Goal: Task Accomplishment & Management: Manage account settings

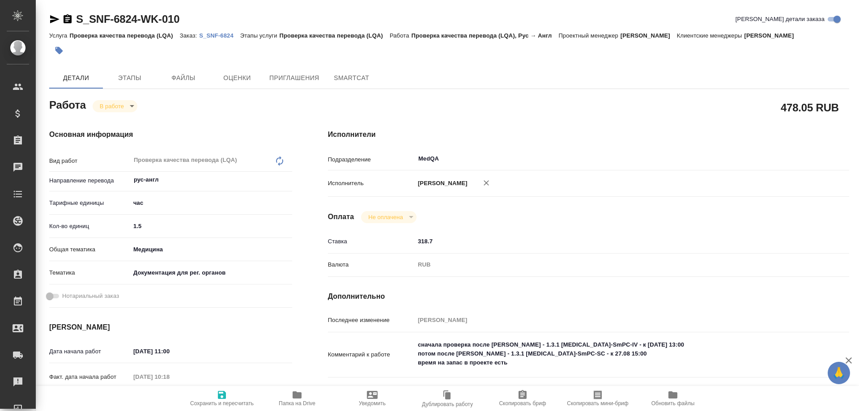
type textarea "x"
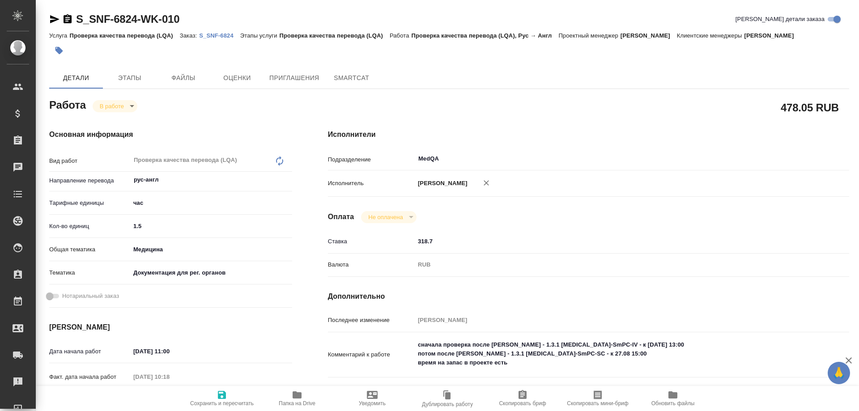
type textarea "x"
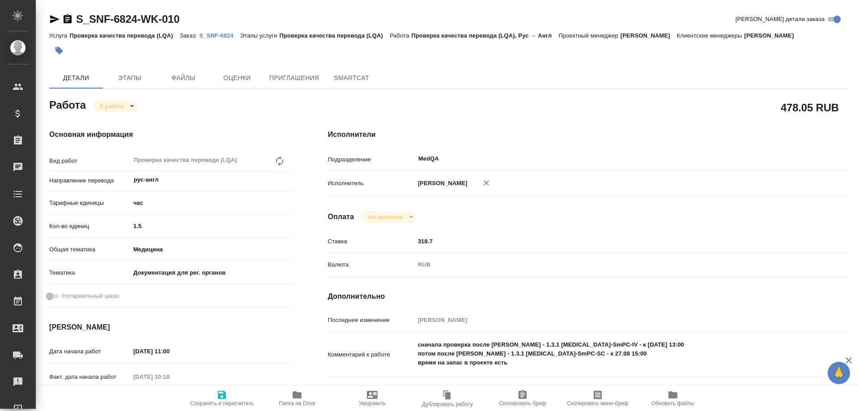
type textarea "x"
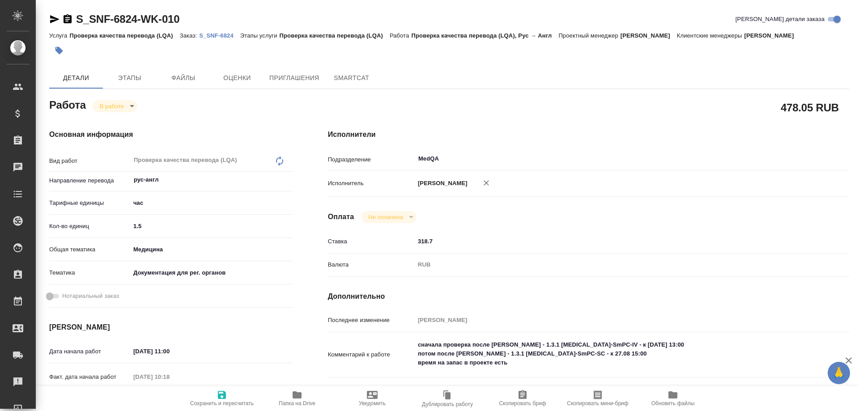
type textarea "x"
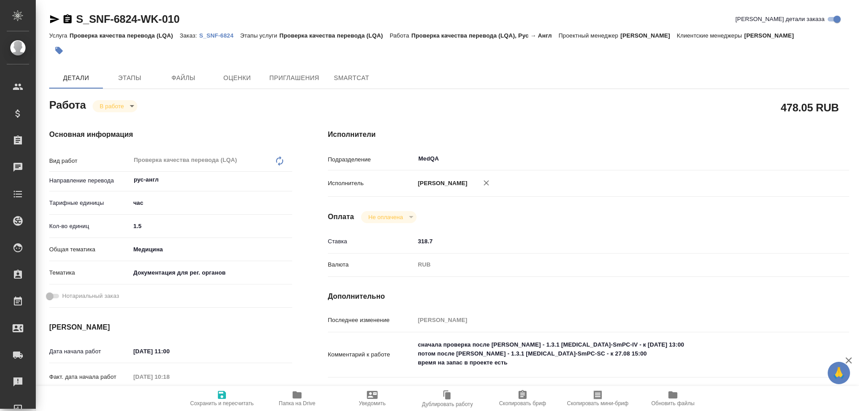
type textarea "x"
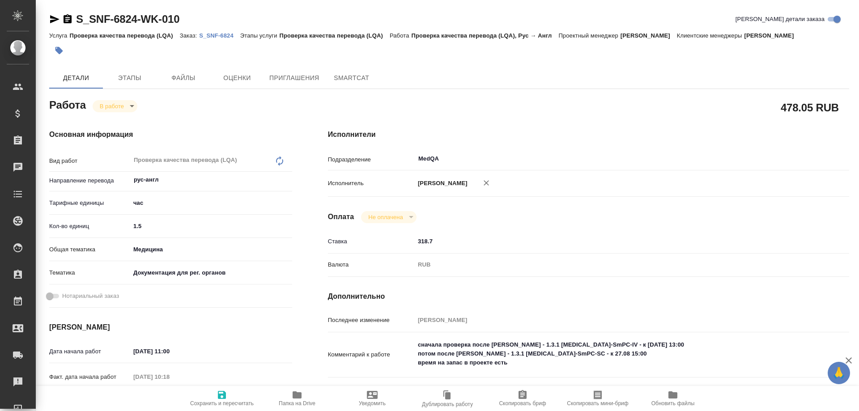
type textarea "x"
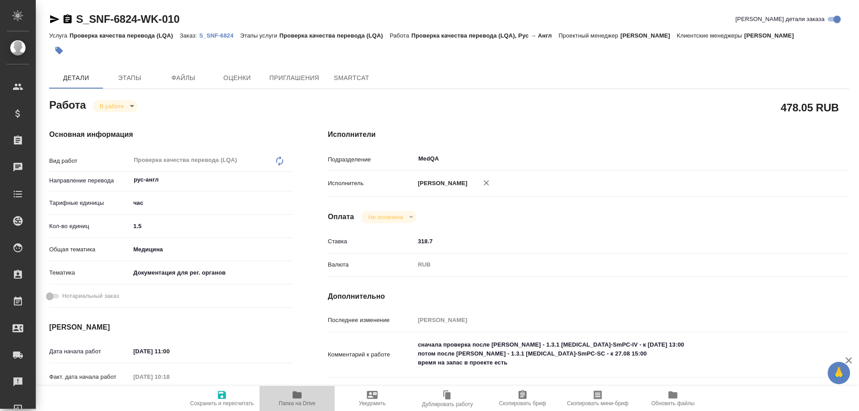
click at [307, 400] on span "Папка на Drive" at bounding box center [297, 398] width 64 height 17
type textarea "x"
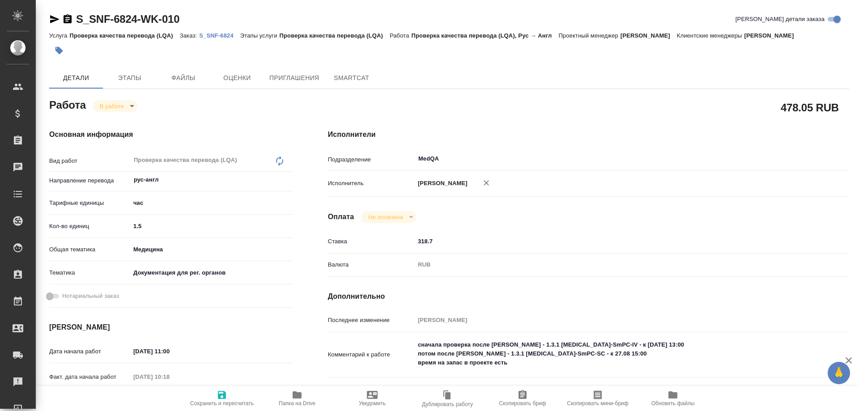
type textarea "x"
drag, startPoint x: 147, startPoint y: 228, endPoint x: 109, endPoint y: 230, distance: 38.1
click at [109, 230] on div "Кол-во единиц 1.5" at bounding box center [170, 226] width 243 height 16
type textarea "x"
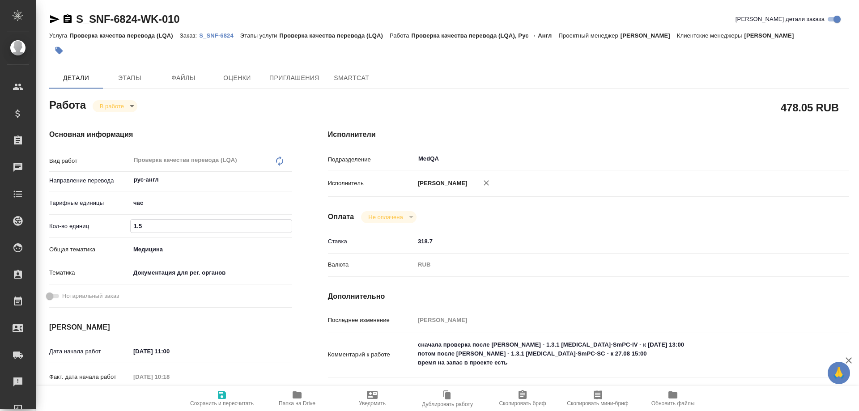
type input "3"
type textarea "x"
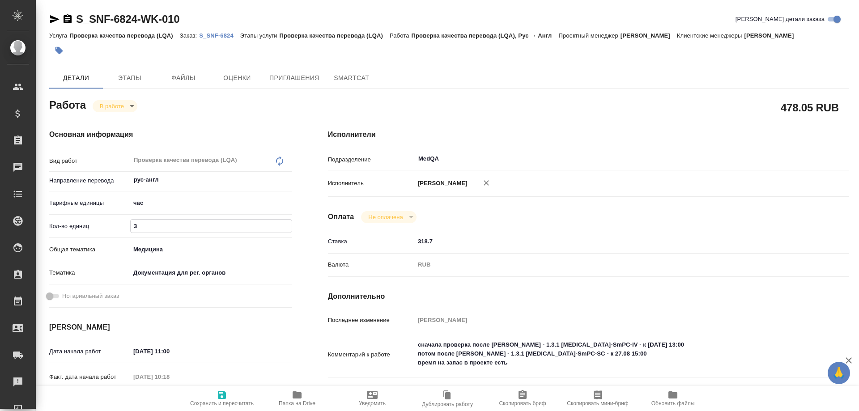
type input "3"
click at [223, 396] on icon "button" at bounding box center [222, 395] width 8 height 8
type textarea "x"
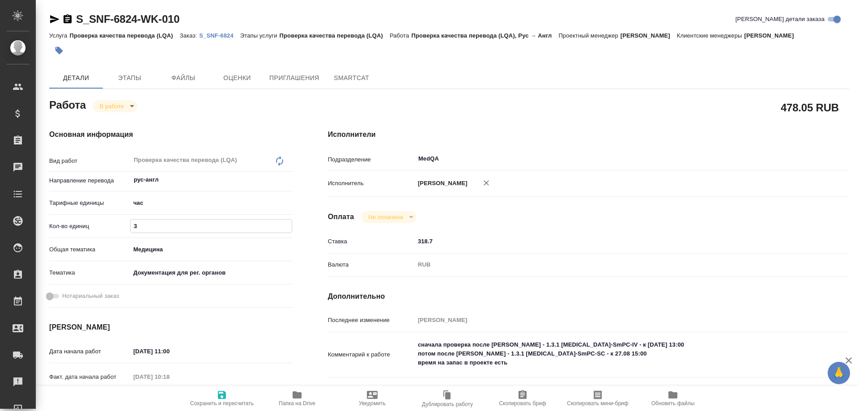
type textarea "x"
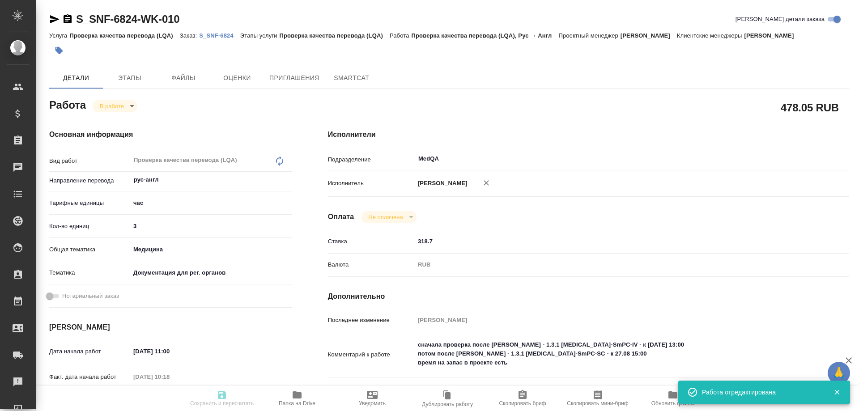
type textarea "x"
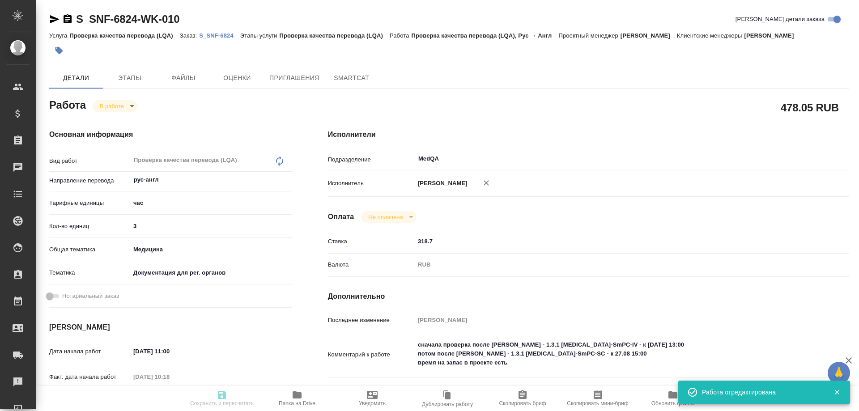
type input "inProgress"
type textarea "Проверка качества перевода (LQA)"
type textarea "x"
type input "рус-англ"
type input "5a8b1489cc6b4906c91bfd93"
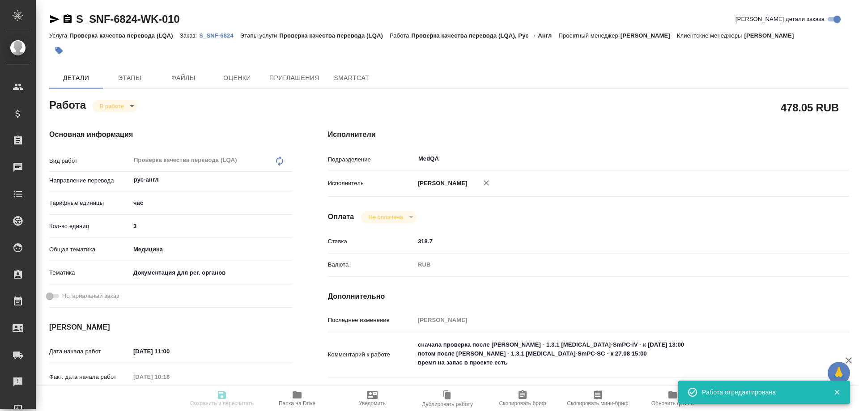
type input "3"
type input "med"
type input "5f647205b73bc97568ca66c6"
type input "22.08.2025 11:00"
type input "28.08.2025 10:18"
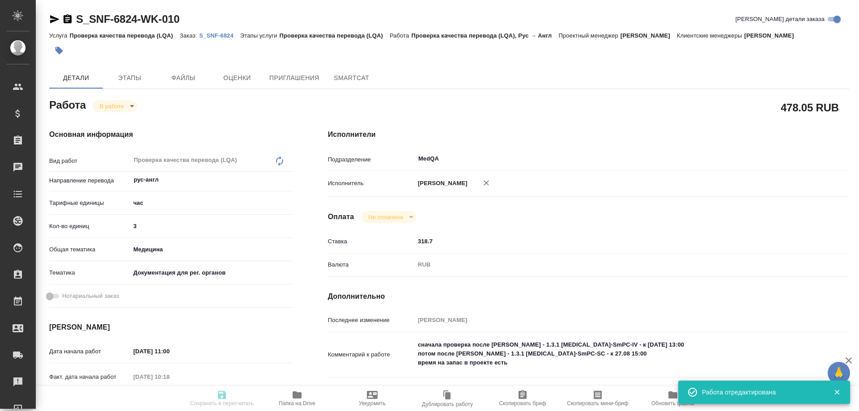
type input "28.08.2025 15:00"
type input "29.08.2025 18:00"
type input "MedQA"
type input "notPayed"
type input "318.7"
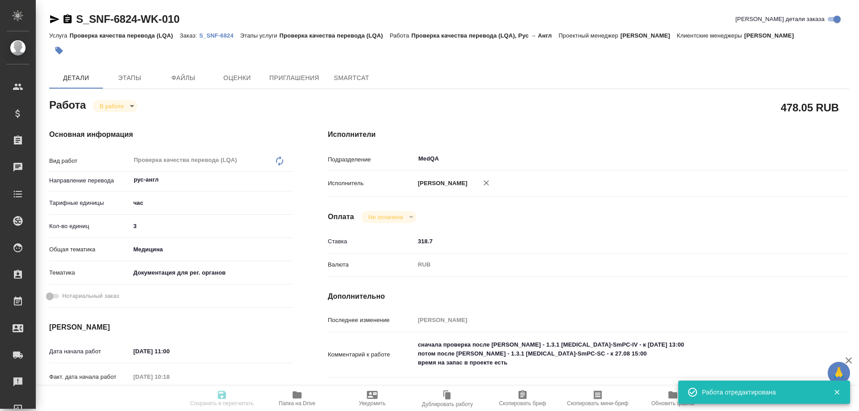
type input "RUB"
type input "Соловьева Елена"
type textarea "сначала проверка после Лажинцевой - 1.3.1 Sarclisa-SmPC-IV - к 22.08.2025 13:00…"
type textarea "x"
type textarea "/Clients/Sanofi/Orders/S_SNF-6824/LQA/S_SNF-6824-WK-010"
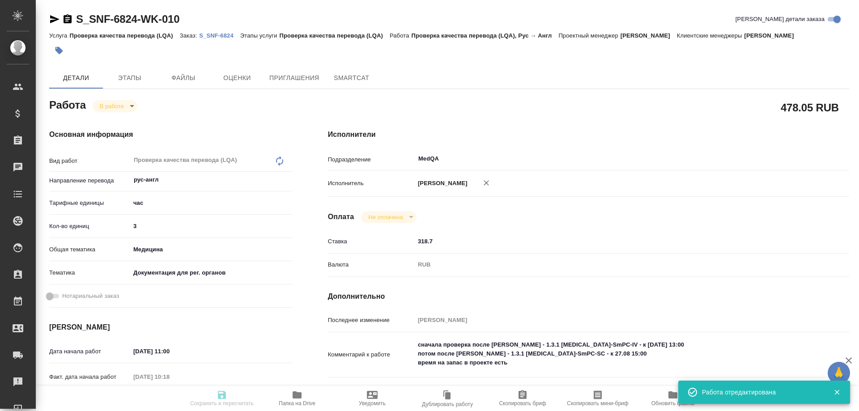
type textarea "x"
type input "S_SNF-6824"
type input "E005819723"
type input "Проверка качества перевода (LQA)"
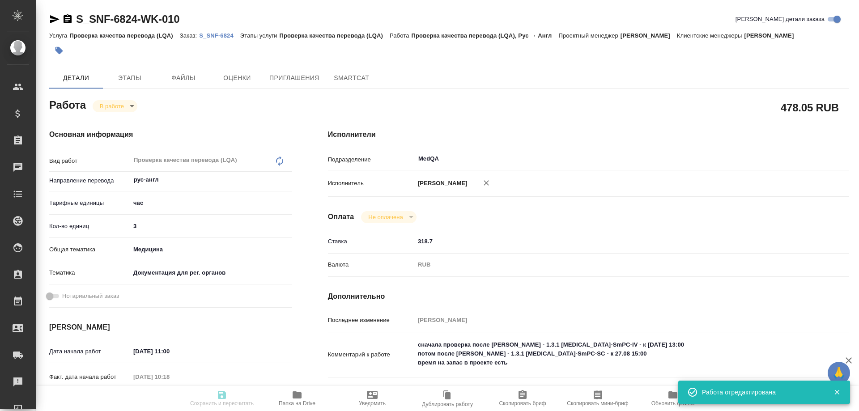
type input "[PERSON_NAME]"
type input "Петрова Валерия"
type input "/Clients/Sanofi/Orders/S_SNF-6824"
type textarea "x"
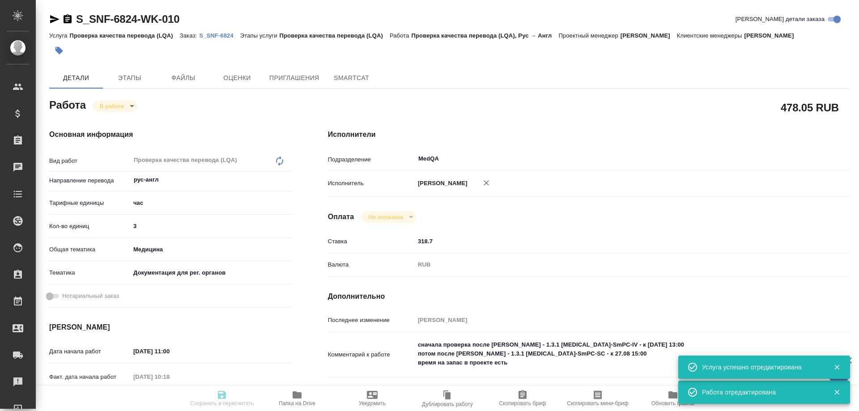
type textarea "x"
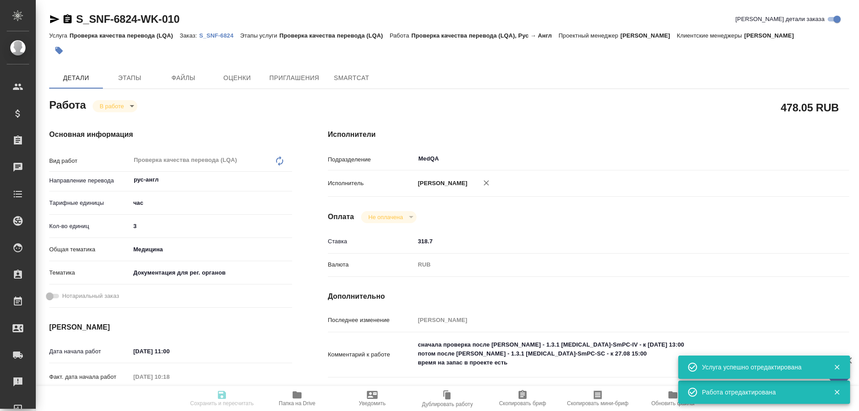
type textarea "x"
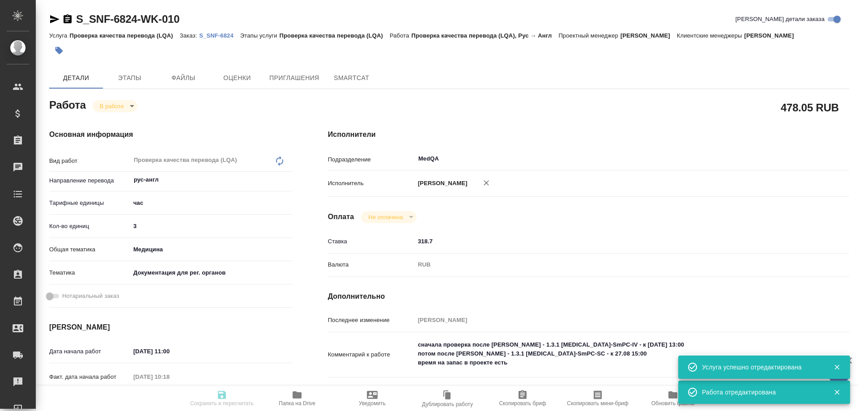
type textarea "x"
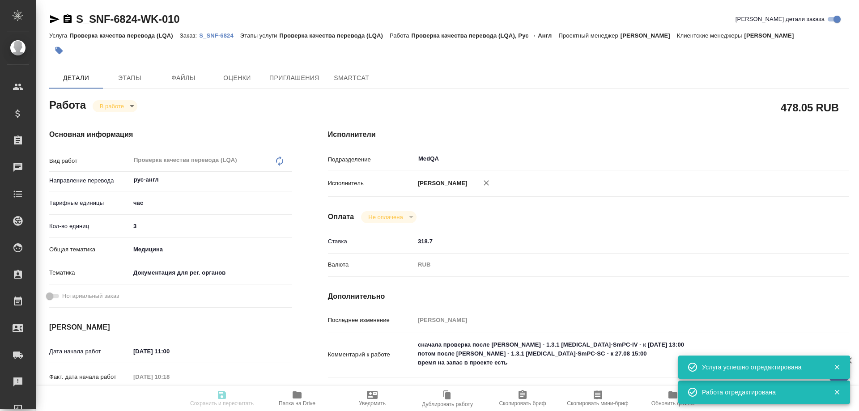
type textarea "x"
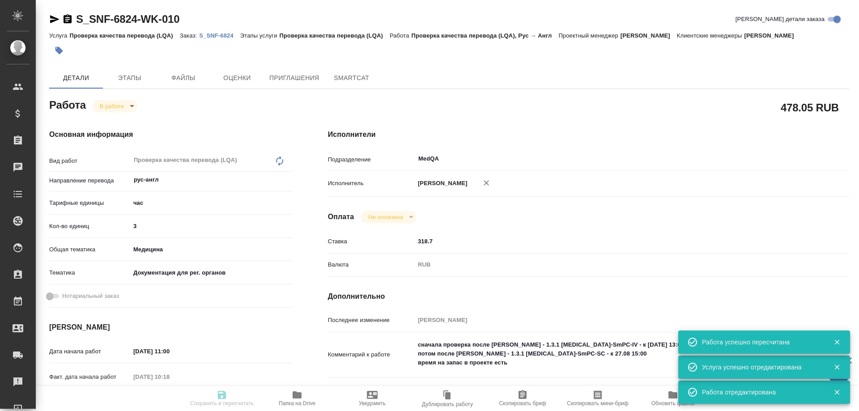
type input "inProgress"
type textarea "Проверка качества перевода (LQA)"
type textarea "x"
type input "рус-англ"
type input "5a8b1489cc6b4906c91bfd93"
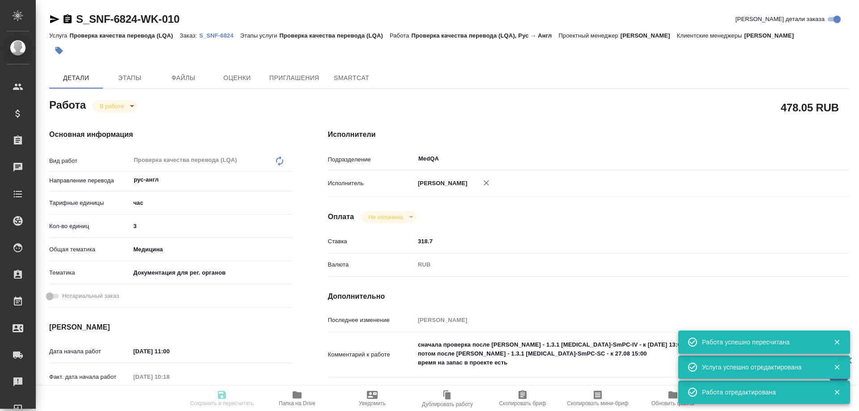
type input "3"
type input "med"
type input "5f647205b73bc97568ca66c6"
type input "22.08.2025 11:00"
type input "28.08.2025 10:18"
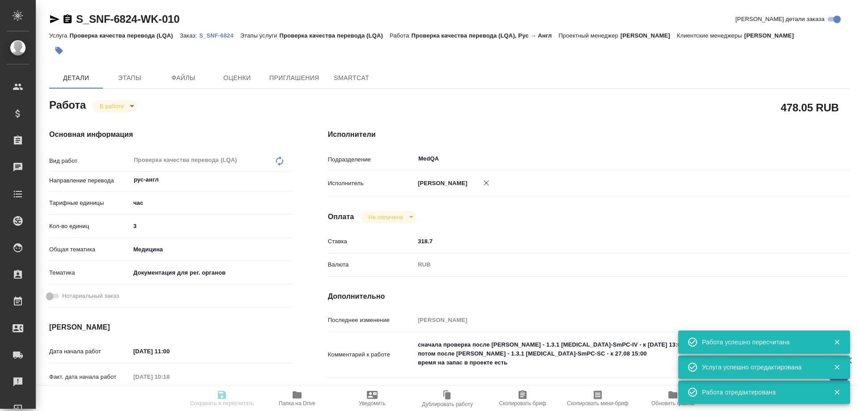
type input "28.08.2025 15:00"
type input "29.08.2025 18:00"
type input "MedQA"
type input "notPayed"
type input "318.7"
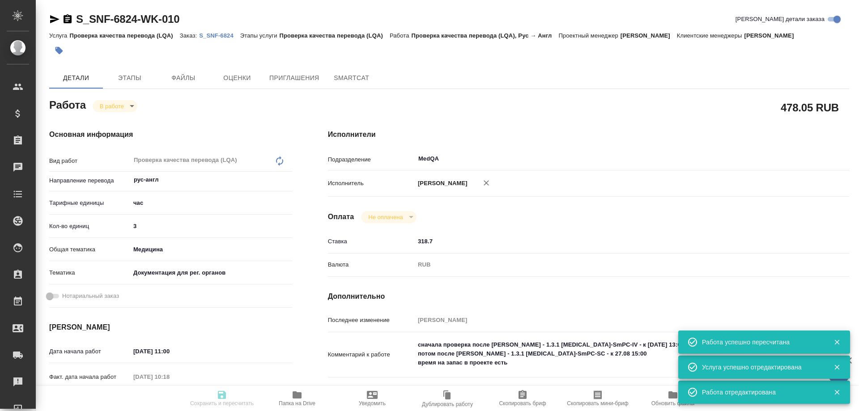
type input "RUB"
type input "Соловьева Елена"
type textarea "сначала проверка после Лажинцевой - 1.3.1 Sarclisa-SmPC-IV - к 22.08.2025 13:00…"
type textarea "x"
type textarea "/Clients/Sanofi/Orders/S_SNF-6824/LQA/S_SNF-6824-WK-010"
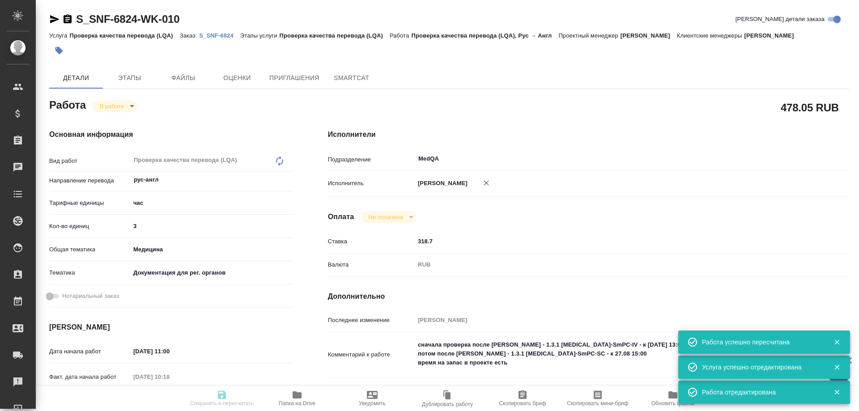
type textarea "x"
type input "S_SNF-6824"
type input "E005819723"
type input "Проверка качества перевода (LQA)"
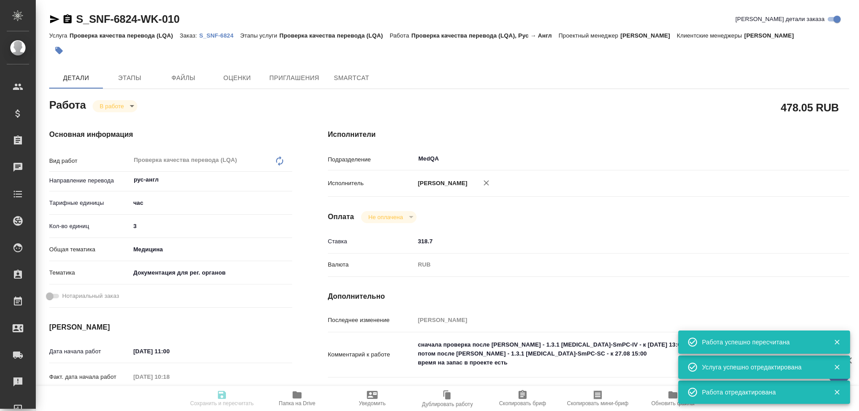
type input "[PERSON_NAME]"
type input "/Clients/Sanofi/Orders/S_SNF-6824"
type textarea "x"
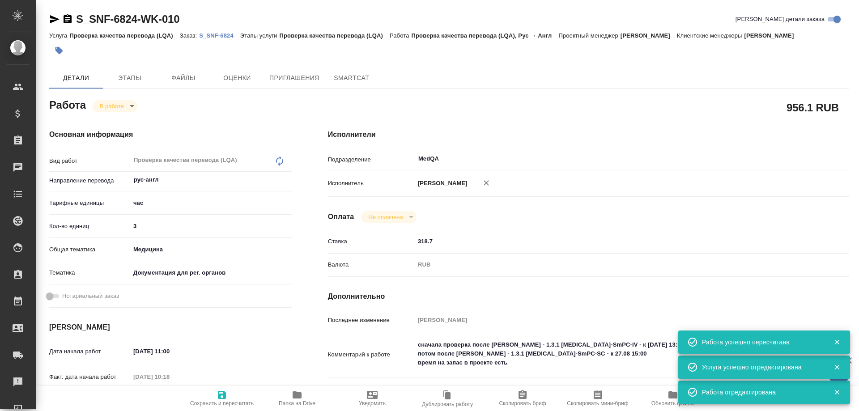
type textarea "x"
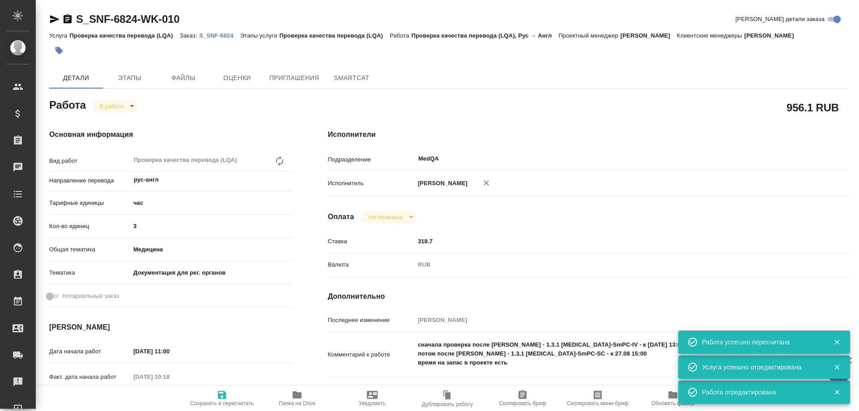
type textarea "x"
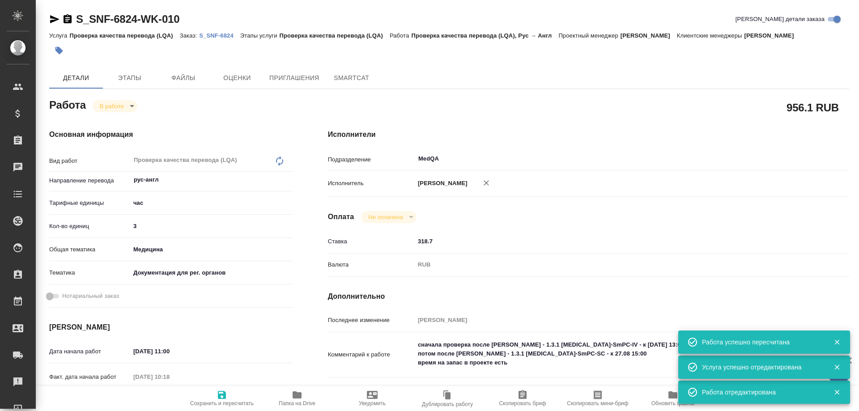
type textarea "x"
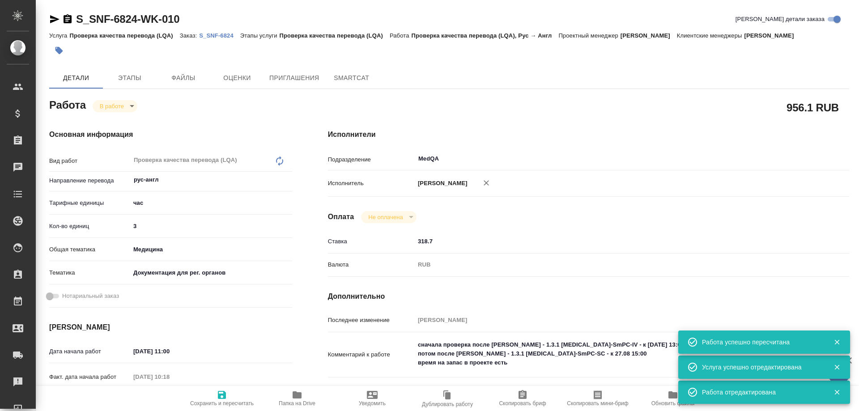
type textarea "x"
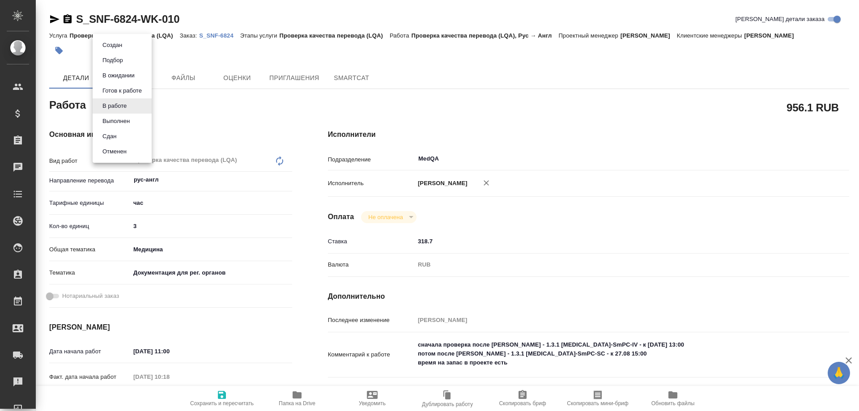
click at [130, 109] on body "🙏 .cls-1 fill:#fff; AWATERA Solovyova Elena Клиенты Спецификации Заказы 0 Чаты …" at bounding box center [429, 205] width 859 height 411
click at [116, 132] on button "Сдан" at bounding box center [109, 137] width 19 height 10
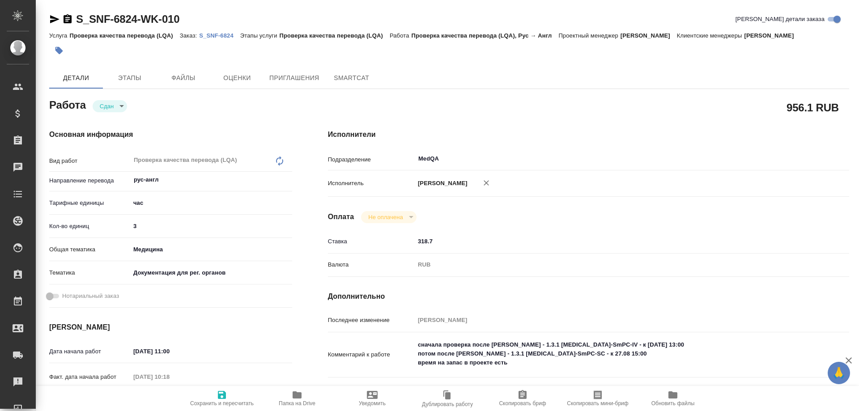
type textarea "x"
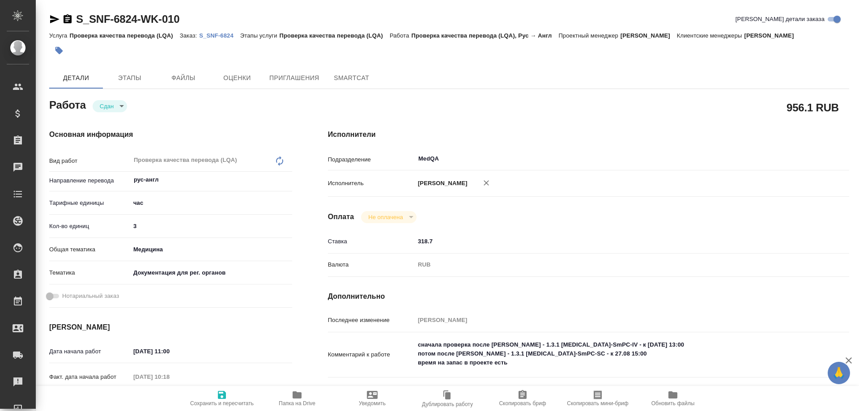
type textarea "x"
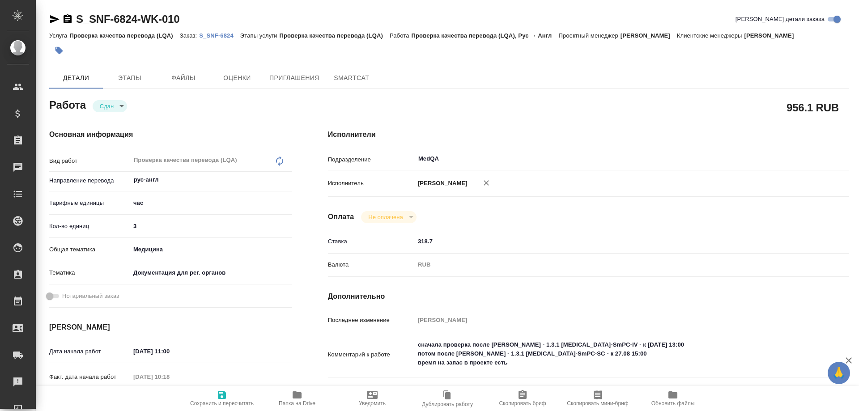
type textarea "x"
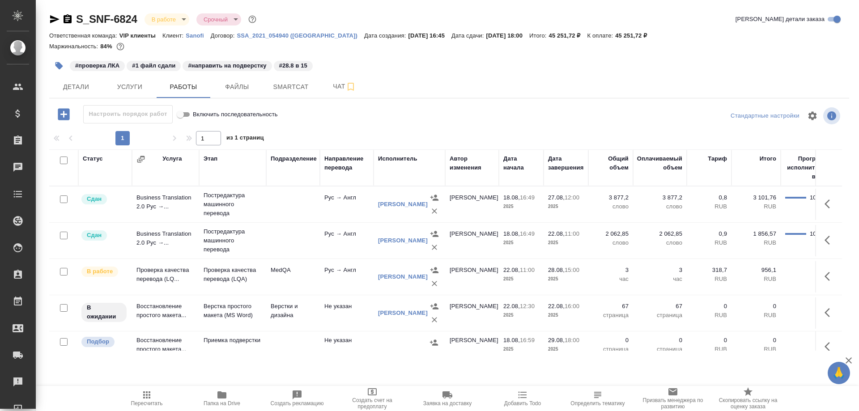
click at [55, 18] on icon "button" at bounding box center [54, 19] width 9 height 8
click at [52, 22] on icon "button" at bounding box center [54, 19] width 11 height 11
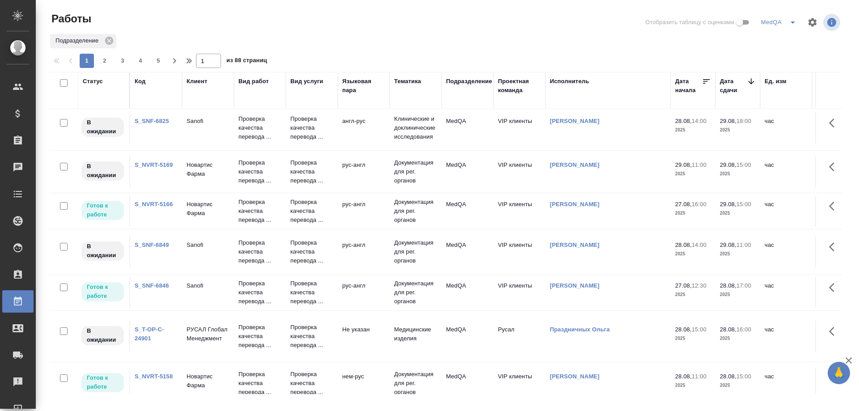
scroll to position [45, 0]
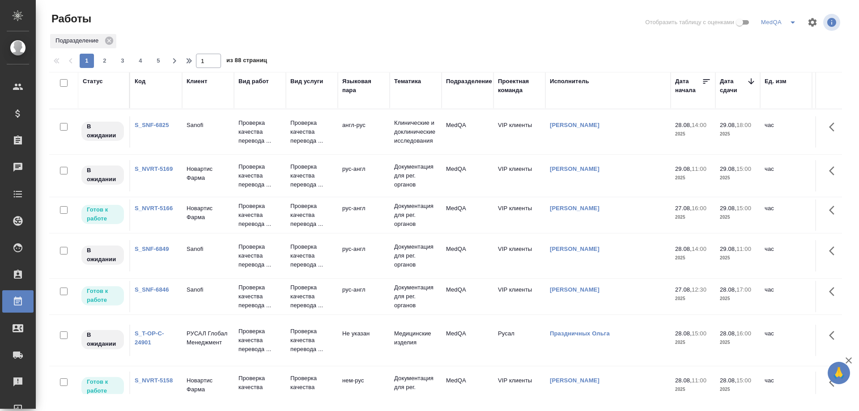
click at [145, 207] on link "S_NVRT-5166" at bounding box center [154, 208] width 38 height 7
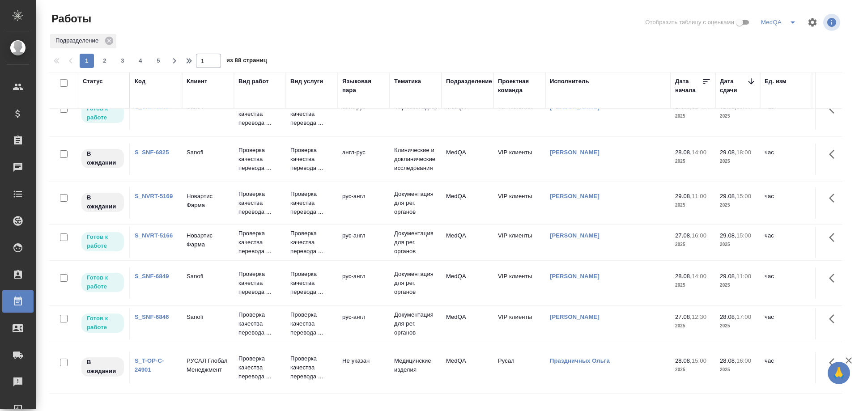
scroll to position [0, 0]
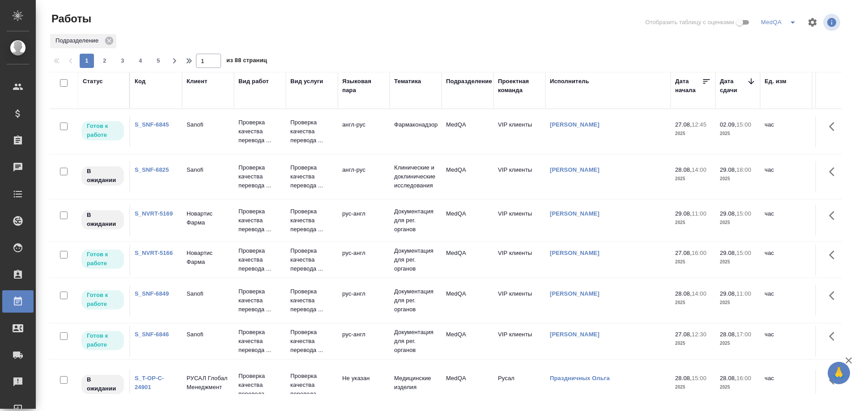
click at [146, 214] on link "S_NVRT-5169" at bounding box center [154, 213] width 38 height 7
click at [156, 252] on link "S_NVRT-5166" at bounding box center [154, 253] width 38 height 7
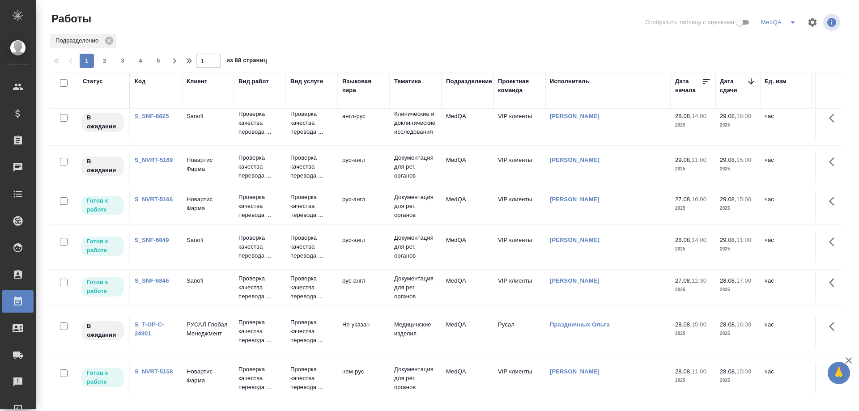
scroll to position [45, 0]
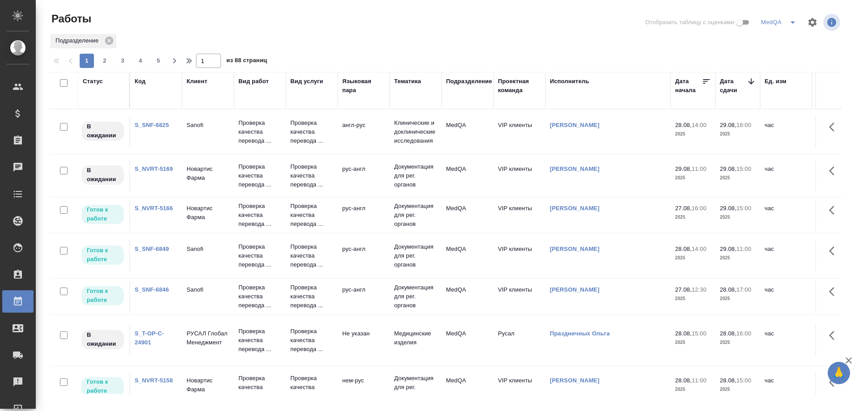
click at [155, 290] on link "S_SNF-6846" at bounding box center [152, 289] width 34 height 7
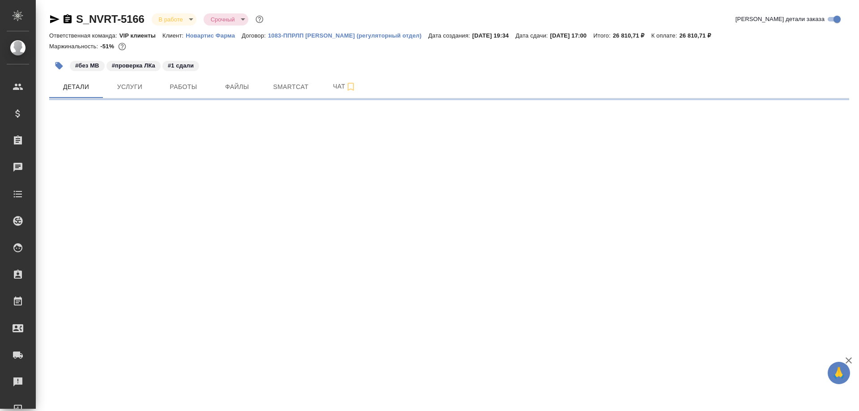
select select "RU"
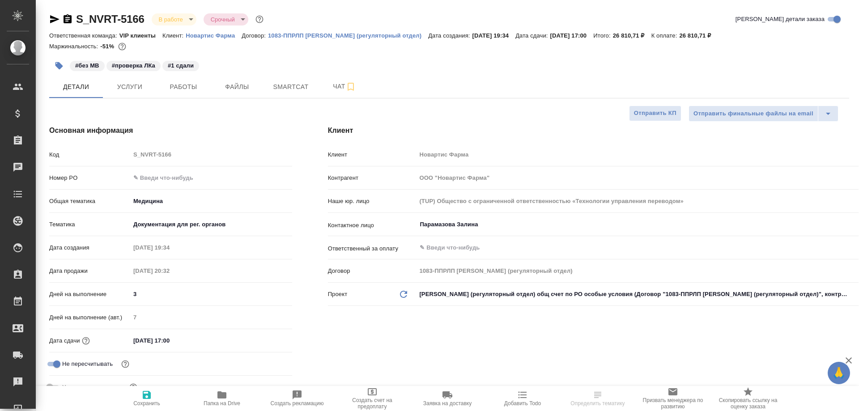
type textarea "x"
click at [183, 94] on button "Работы" at bounding box center [184, 87] width 54 height 22
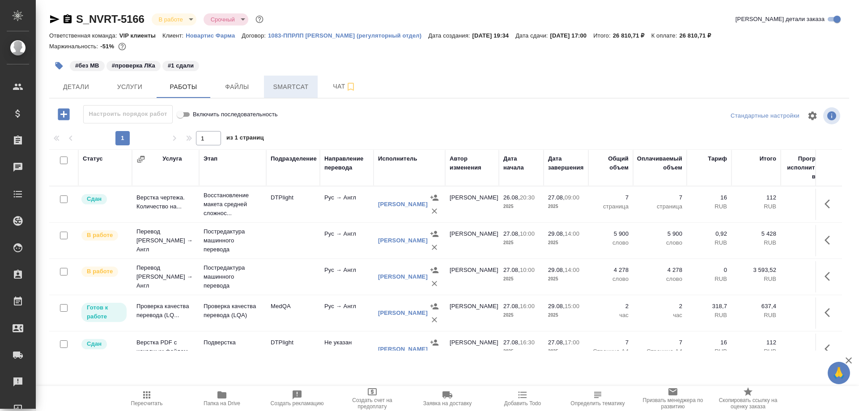
click at [299, 88] on span "Smartcat" at bounding box center [290, 86] width 43 height 11
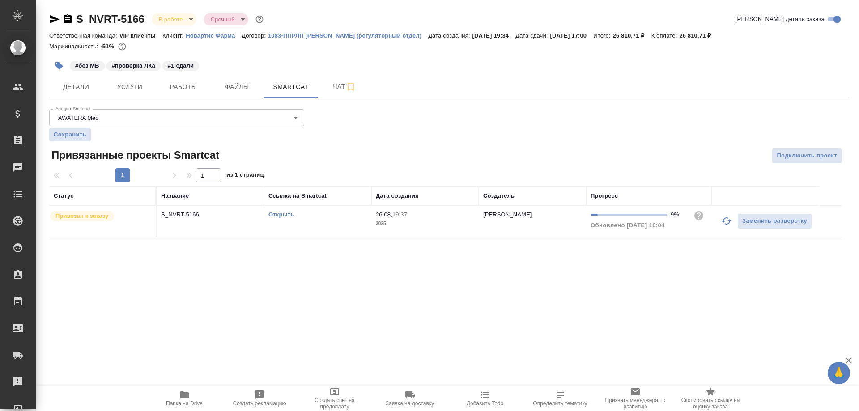
click at [290, 213] on link "Открыть" at bounding box center [282, 214] width 26 height 7
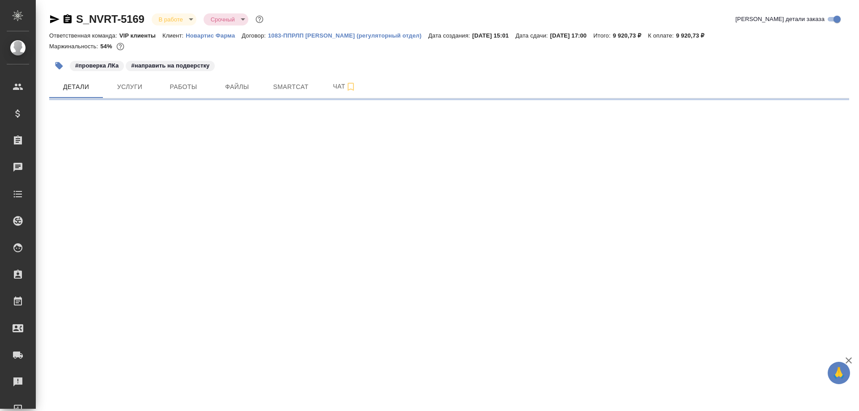
select select "RU"
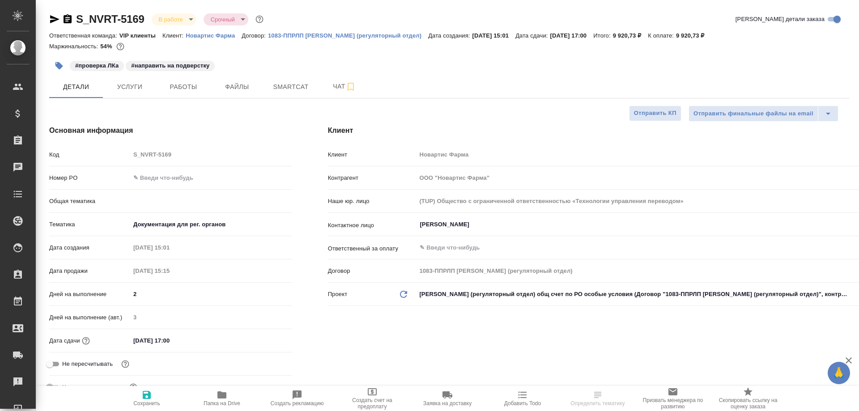
type textarea "x"
click at [169, 87] on span "Работы" at bounding box center [183, 86] width 43 height 11
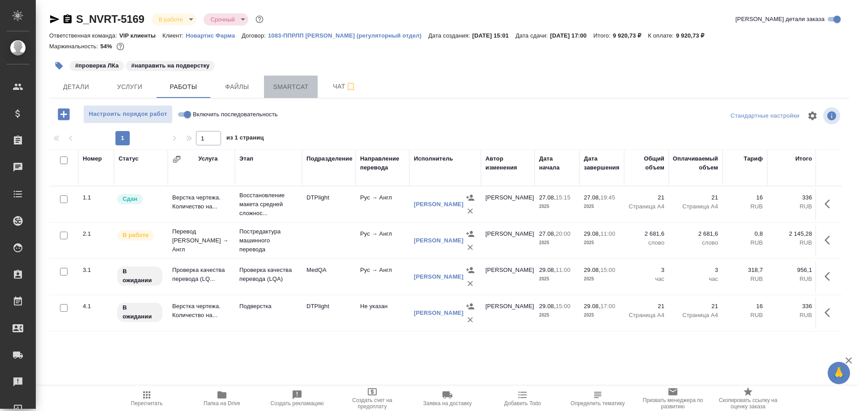
click at [294, 88] on span "Smartcat" at bounding box center [290, 86] width 43 height 11
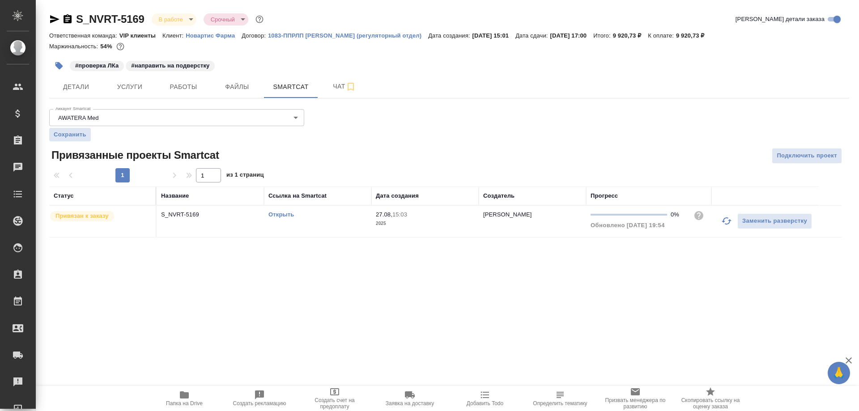
click at [283, 213] on link "Открыть" at bounding box center [282, 214] width 26 height 7
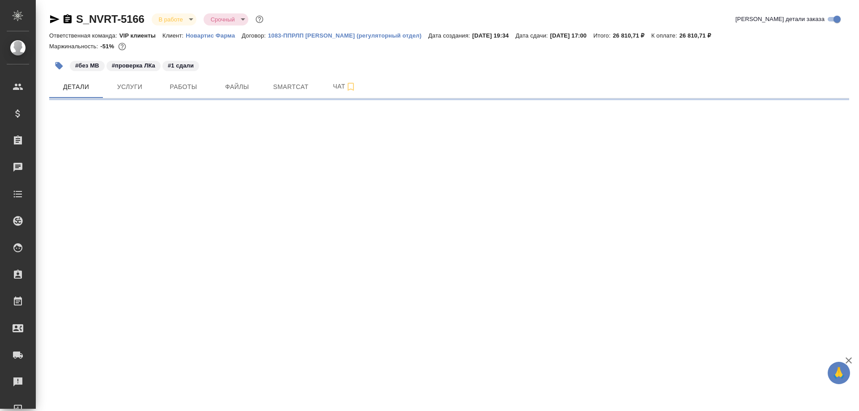
select select "RU"
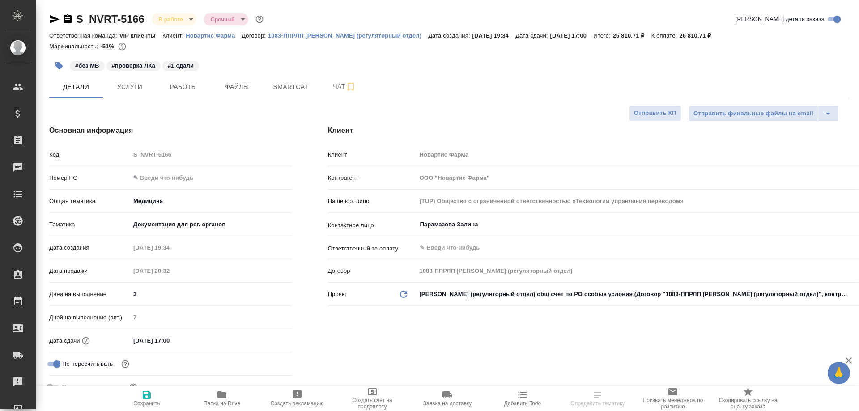
type textarea "x"
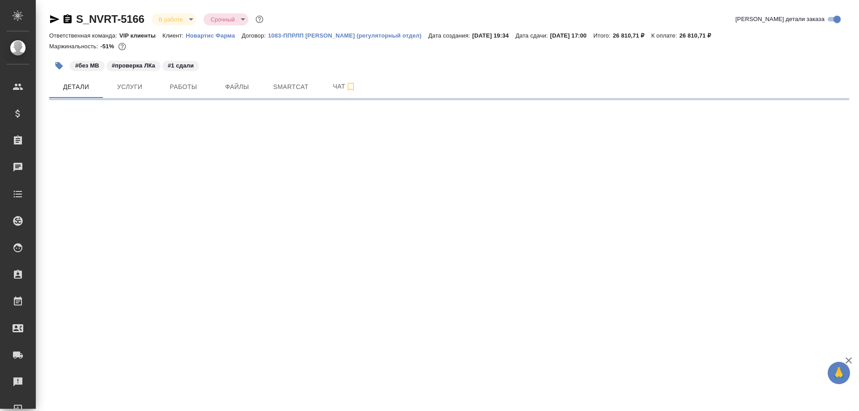
select select "RU"
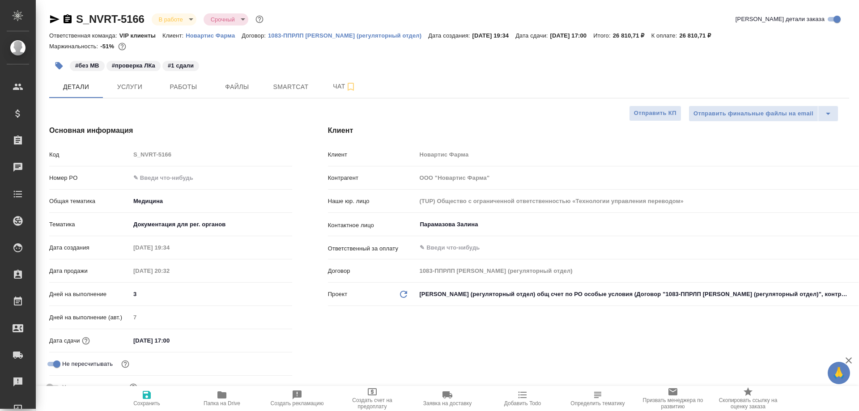
type textarea "x"
click at [183, 89] on span "Работы" at bounding box center [183, 86] width 43 height 11
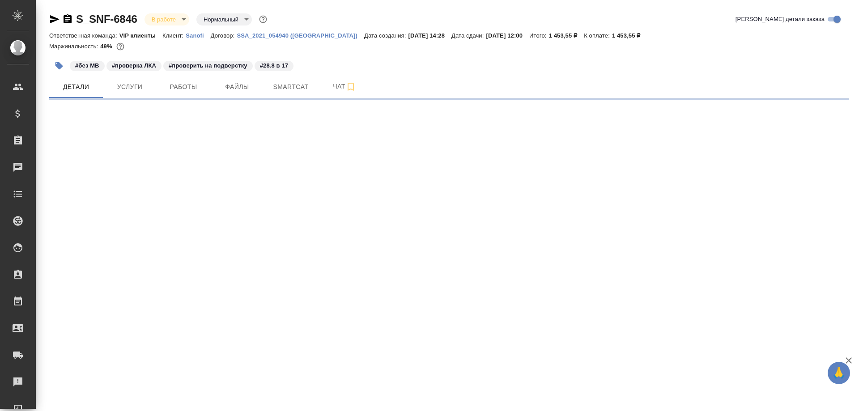
select select "RU"
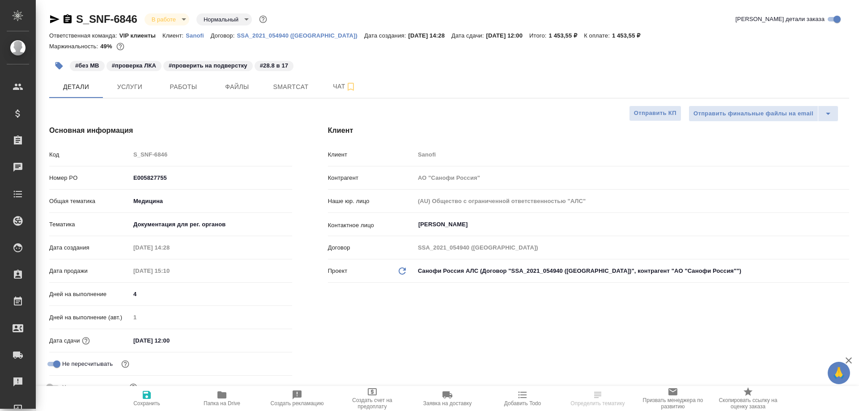
type textarea "x"
click at [225, 401] on span "Папка на Drive" at bounding box center [222, 404] width 37 height 6
type textarea "x"
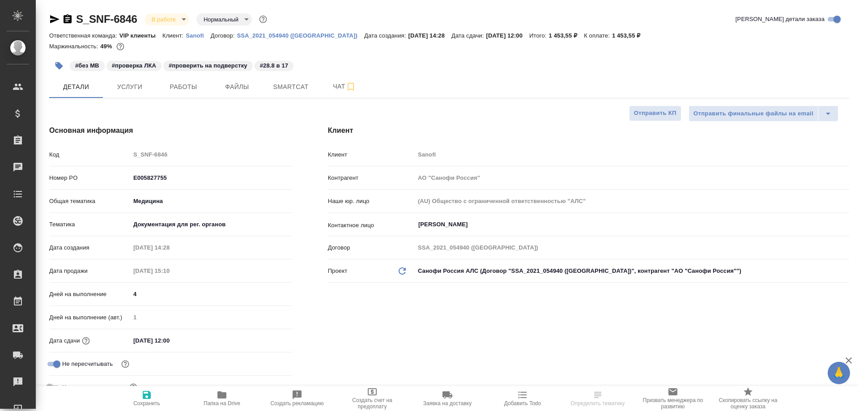
type textarea "x"
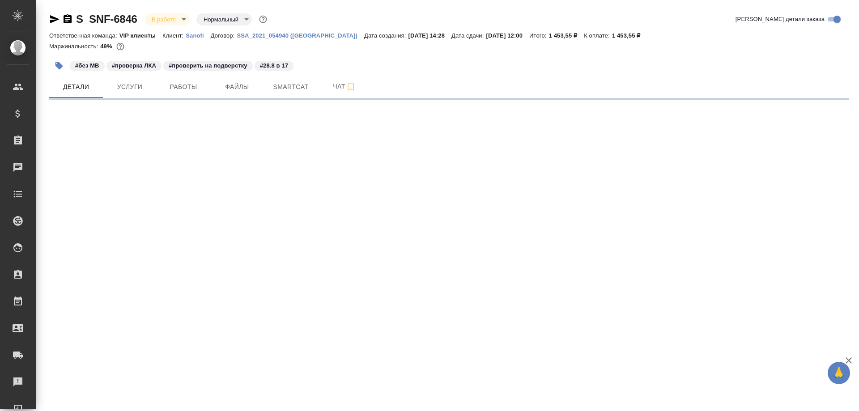
select select "RU"
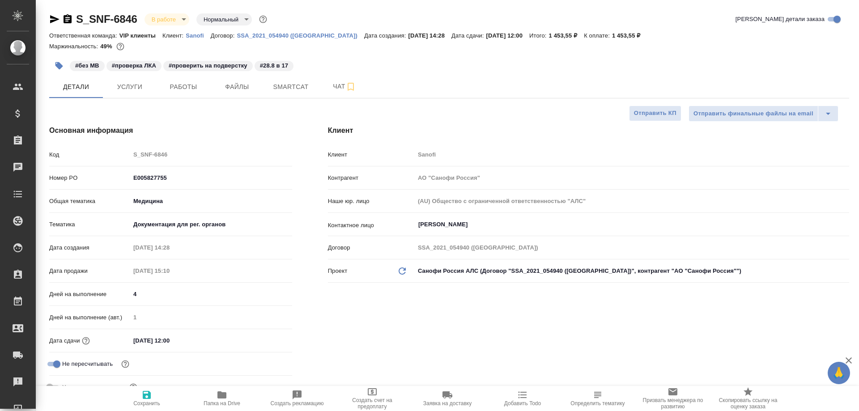
type textarea "x"
click at [188, 84] on span "Работы" at bounding box center [183, 86] width 43 height 11
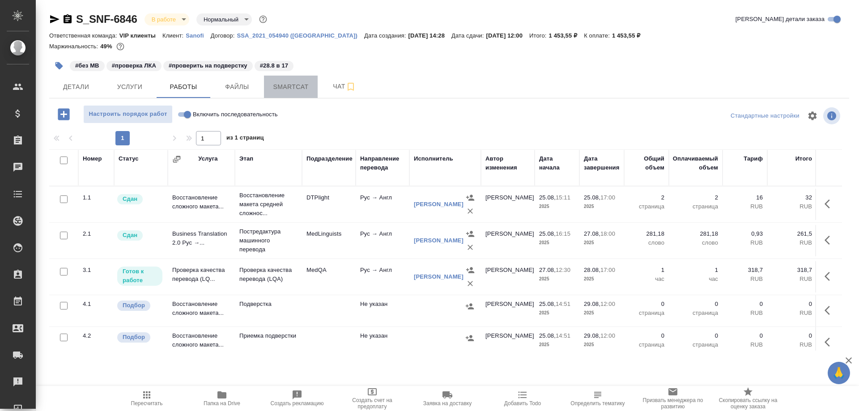
click at [294, 85] on span "Smartcat" at bounding box center [290, 86] width 43 height 11
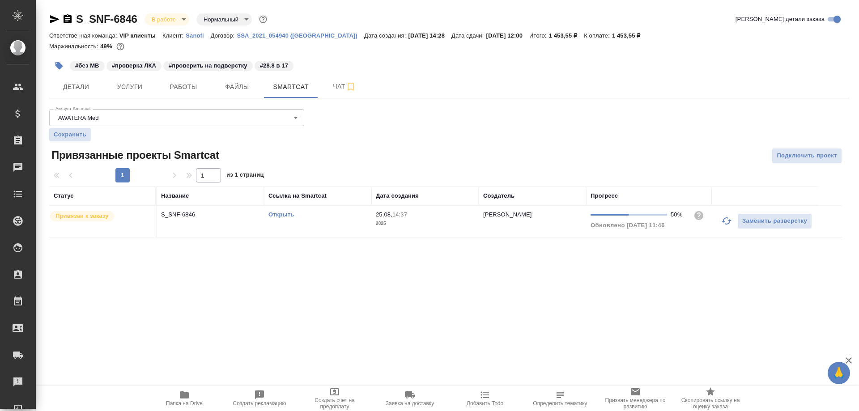
click at [288, 214] on link "Открыть" at bounding box center [282, 214] width 26 height 7
click at [186, 85] on span "Работы" at bounding box center [183, 86] width 43 height 11
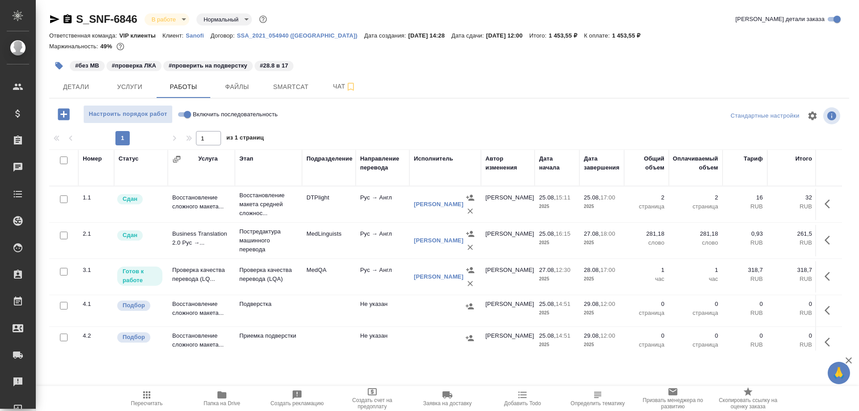
click at [188, 268] on td "Проверка качества перевода (LQ..." at bounding box center [201, 276] width 67 height 31
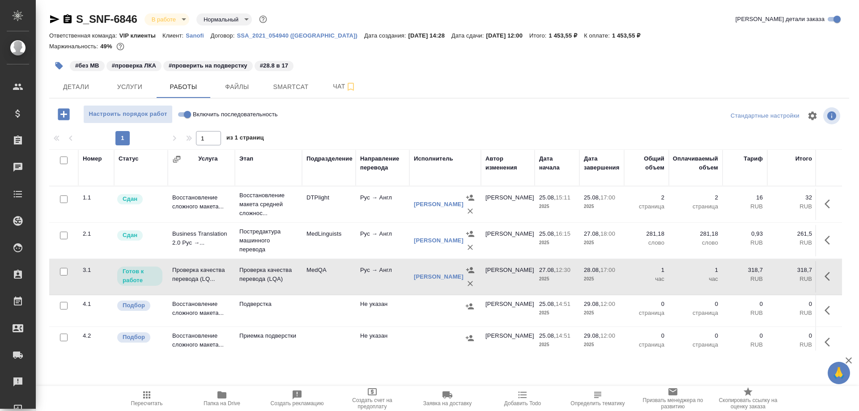
click at [188, 268] on td "Проверка качества перевода (LQ..." at bounding box center [201, 276] width 67 height 31
click at [68, 18] on icon "button" at bounding box center [68, 18] width 8 height 9
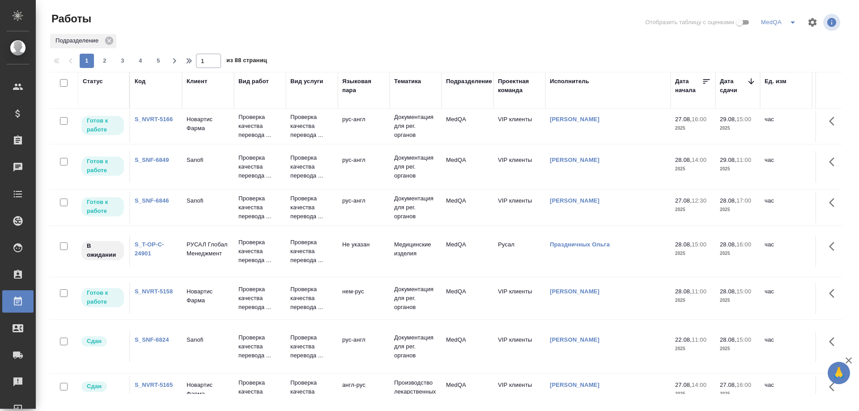
scroll to position [134, 0]
click at [156, 341] on link "S_SNF-6824" at bounding box center [152, 339] width 34 height 7
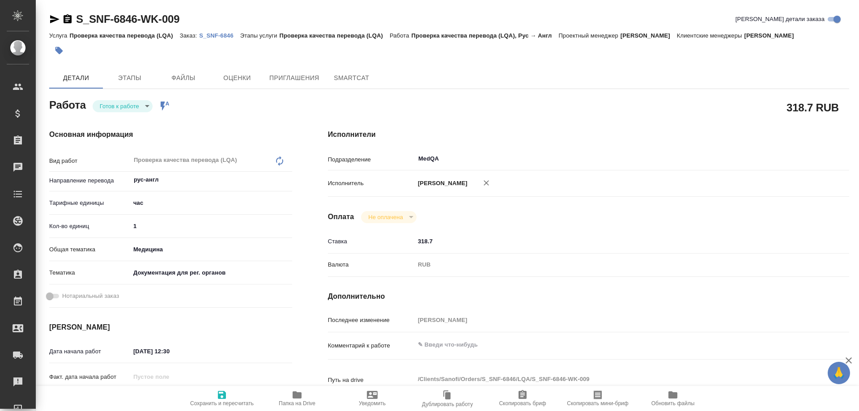
type textarea "x"
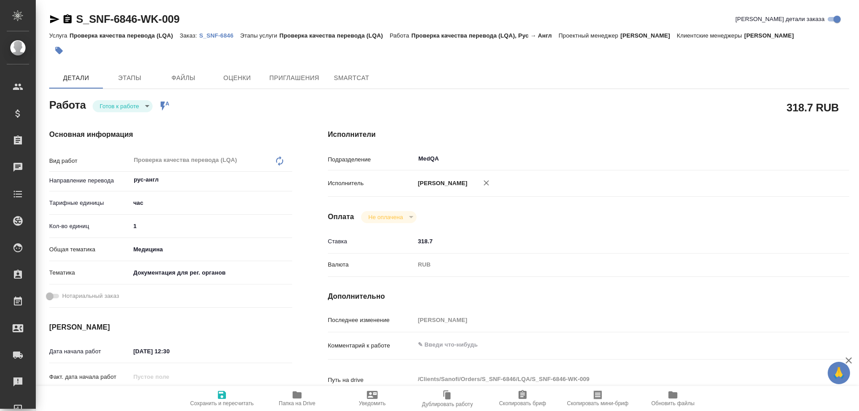
type textarea "x"
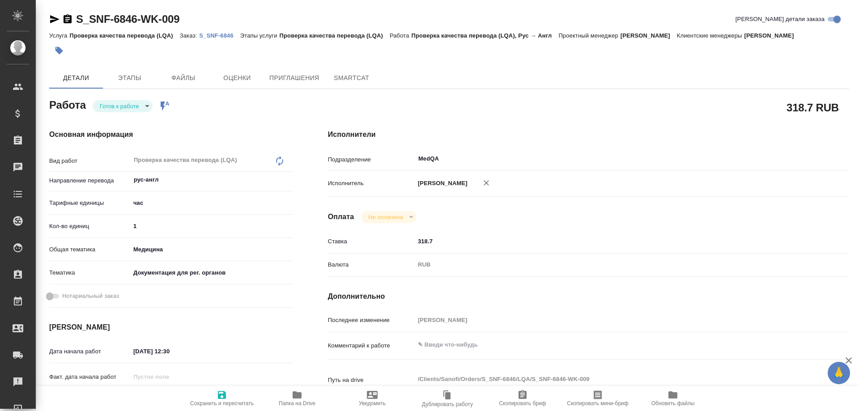
type textarea "x"
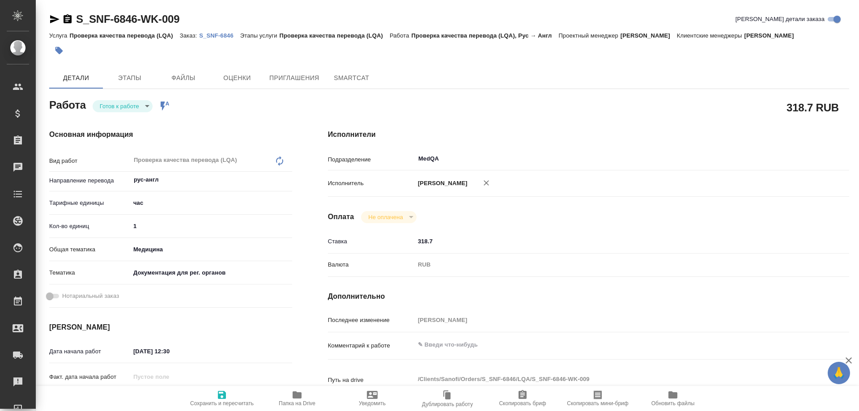
type textarea "x"
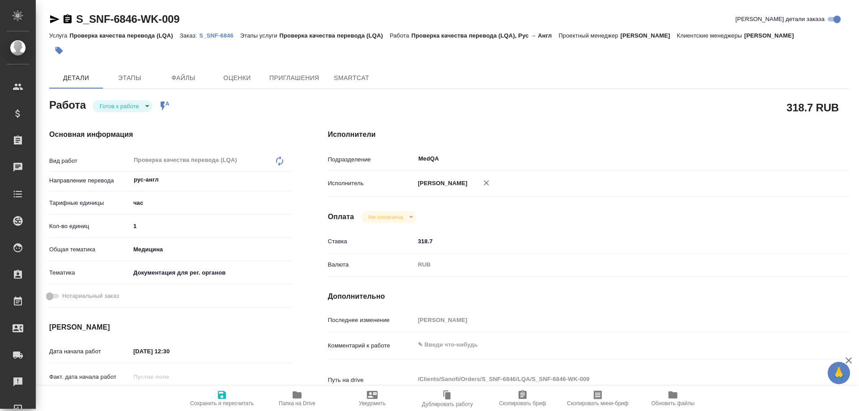
type textarea "x"
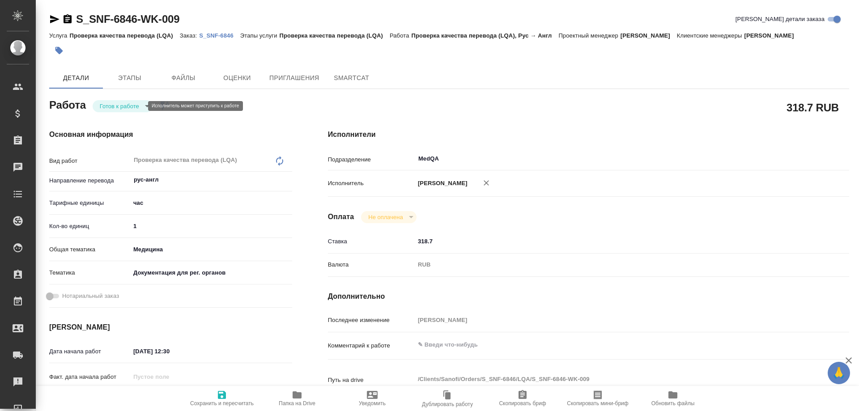
type textarea "x"
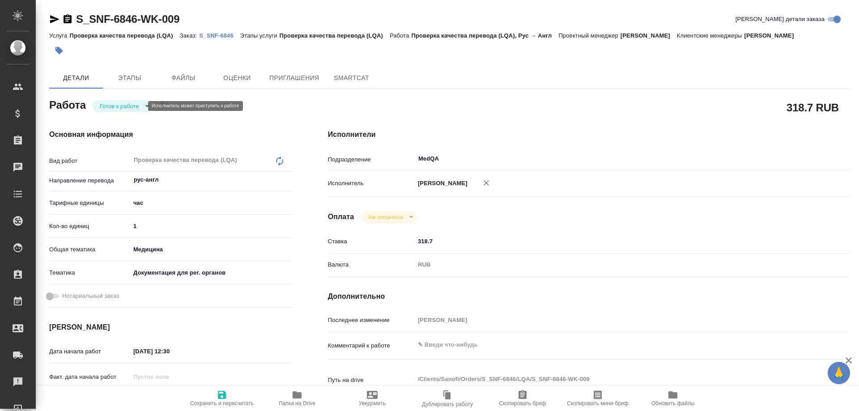
click at [141, 104] on body "🙏 .cls-1 fill:#fff; AWATERA Solovyova Elena Клиенты Спецификации Заказы Чаты To…" at bounding box center [429, 205] width 859 height 411
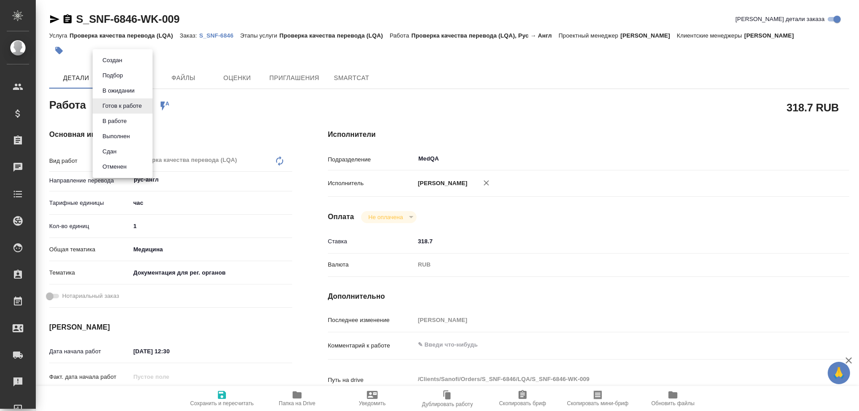
type textarea "x"
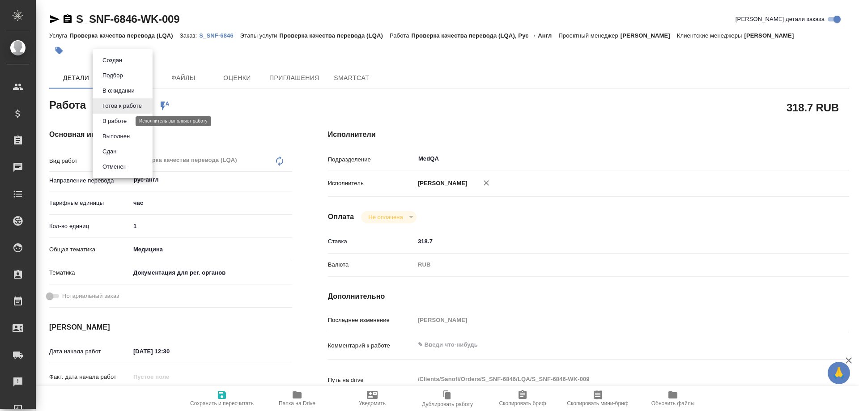
type textarea "x"
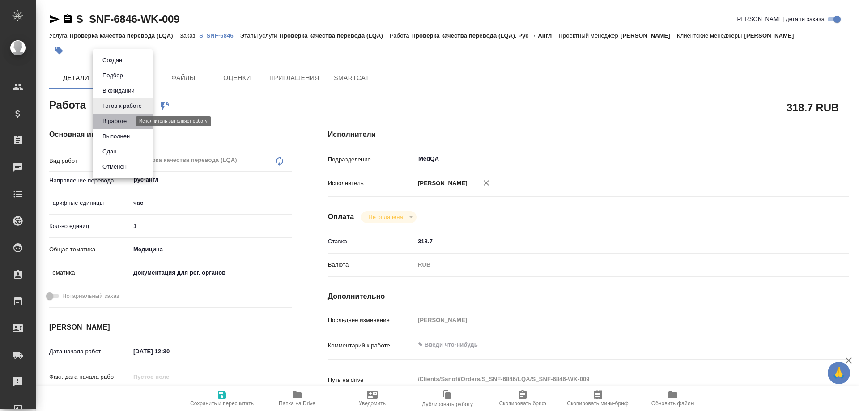
click at [118, 120] on button "В работе" at bounding box center [115, 121] width 30 height 10
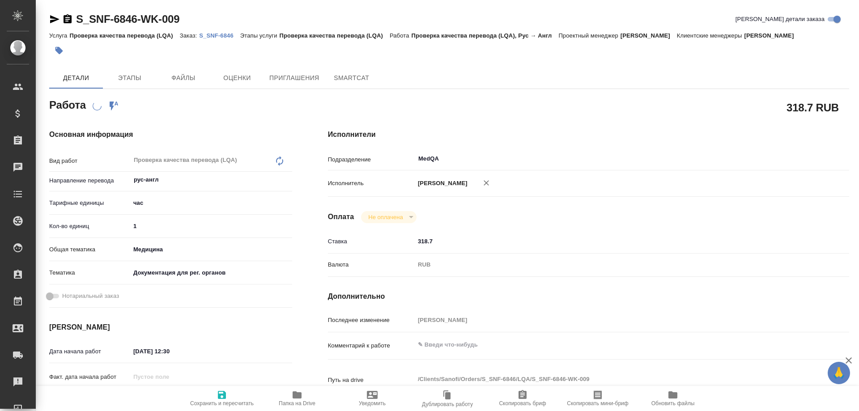
type textarea "x"
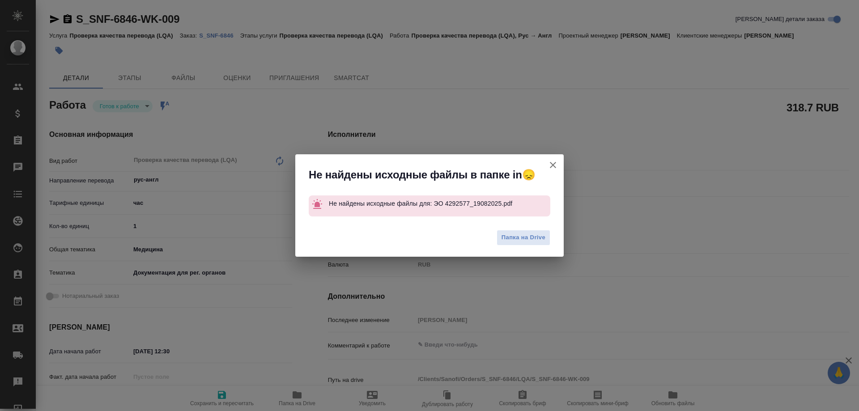
type textarea "x"
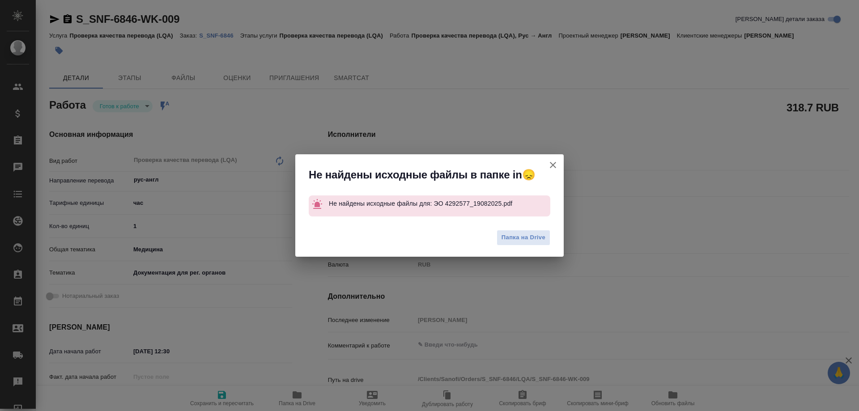
type textarea "x"
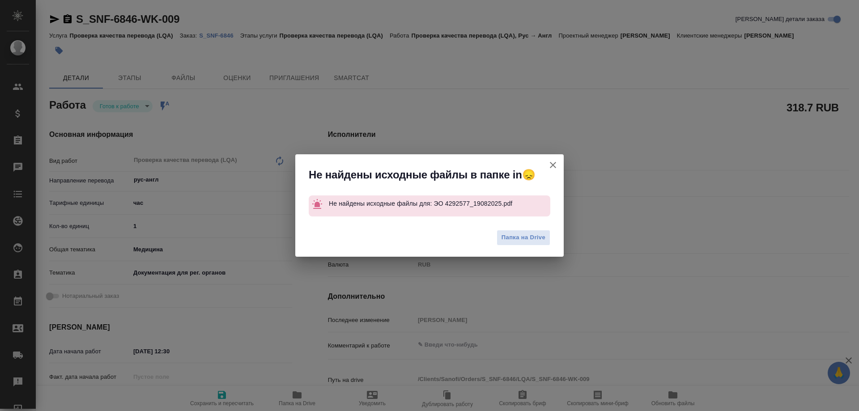
type textarea "x"
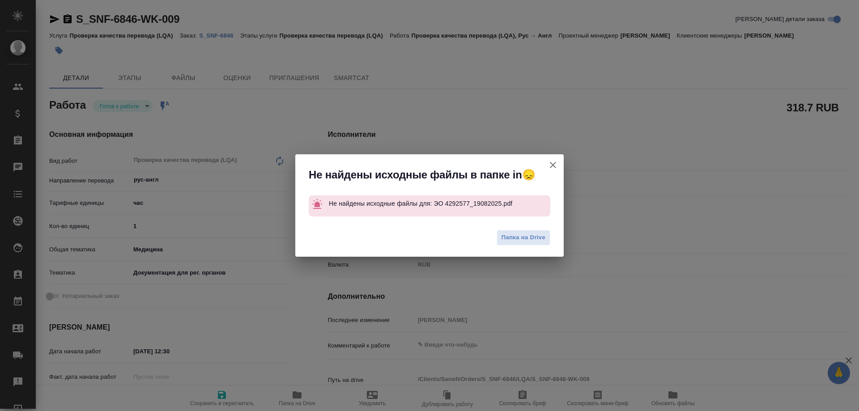
click at [554, 162] on icon "button" at bounding box center [553, 165] width 11 height 11
type textarea "x"
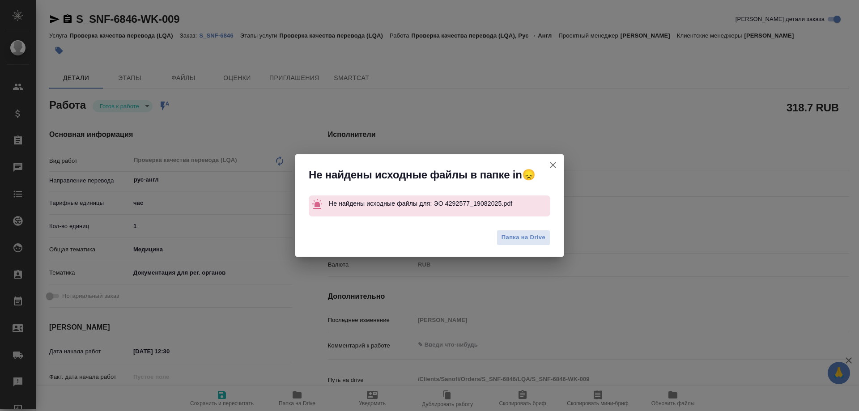
type textarea "x"
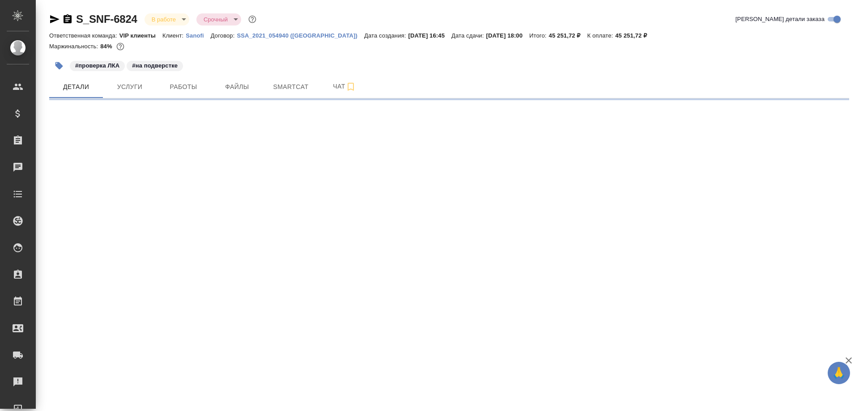
select select "RU"
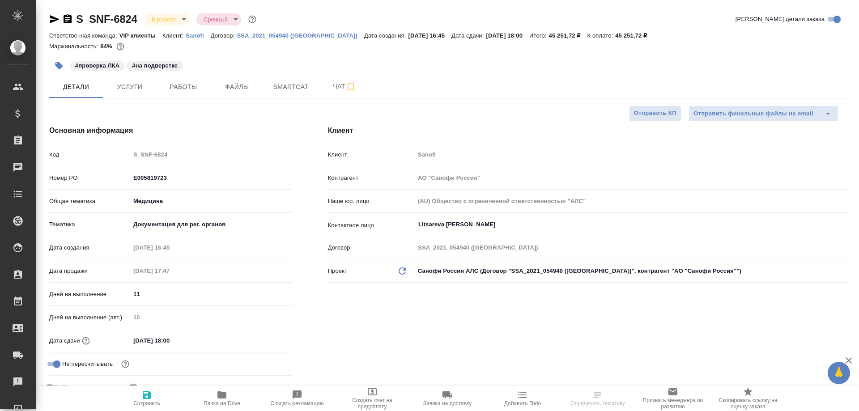
type textarea "x"
type input "[PERSON_NAME]"
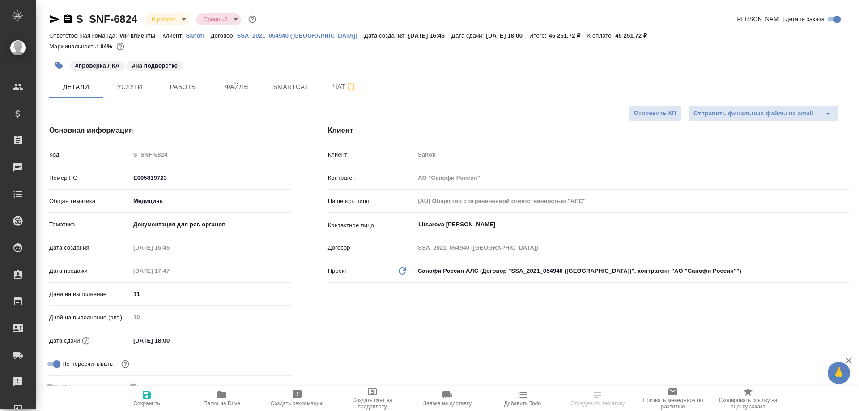
click at [223, 398] on icon "button" at bounding box center [222, 395] width 9 height 7
type textarea "x"
select select "RU"
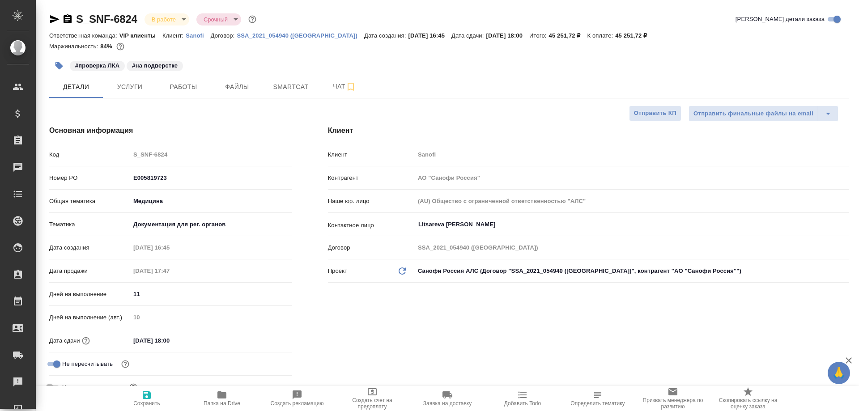
type textarea "x"
click at [54, 17] on icon "button" at bounding box center [54, 19] width 9 height 8
type textarea "x"
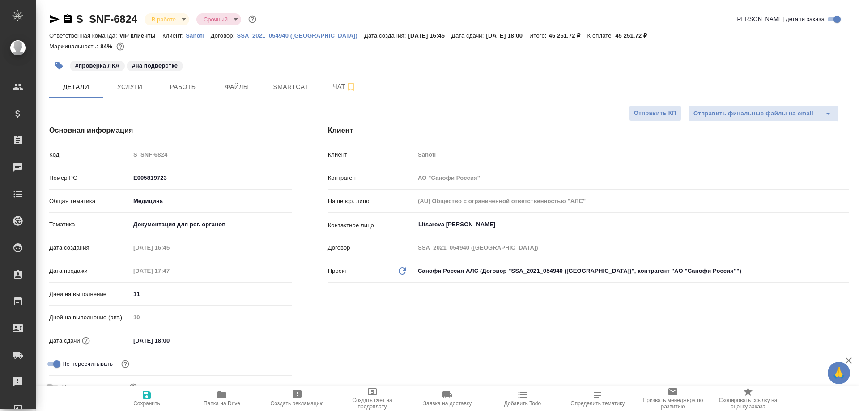
type textarea "x"
